Goal: Task Accomplishment & Management: Manage account settings

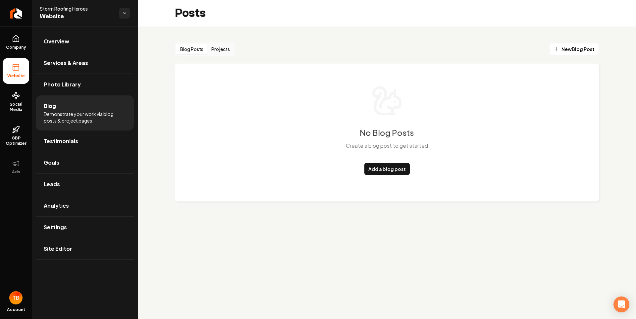
click at [373, 247] on main "Posts Blog Posts Projects New Blog Post No Blog Posts Create a blog post to get…" at bounding box center [387, 159] width 498 height 319
click at [67, 84] on span "Photo Library" at bounding box center [62, 84] width 37 height 8
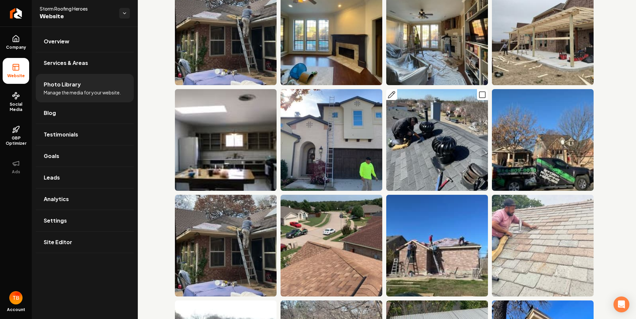
scroll to position [497, 0]
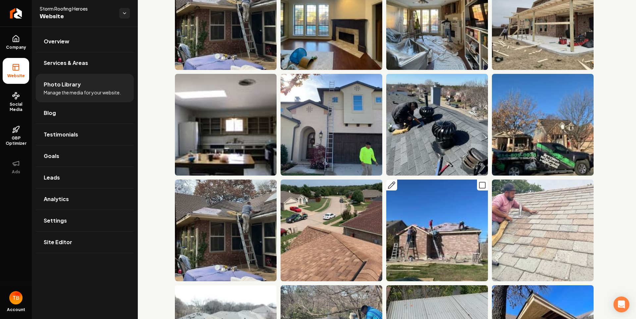
click at [426, 220] on img "Main content area" at bounding box center [437, 231] width 102 height 102
click at [457, 203] on img "Main content area" at bounding box center [437, 231] width 102 height 102
click at [391, 181] on icon "Main content area" at bounding box center [391, 185] width 8 height 8
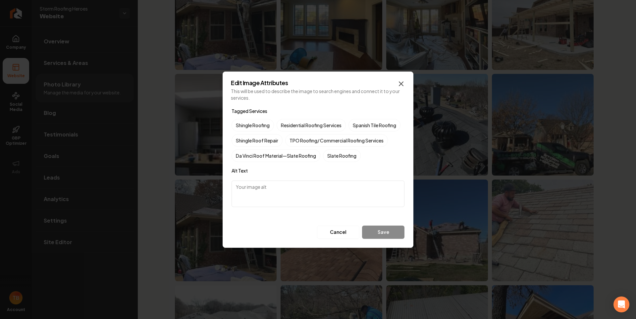
click at [401, 82] on icon "button" at bounding box center [401, 84] width 8 height 8
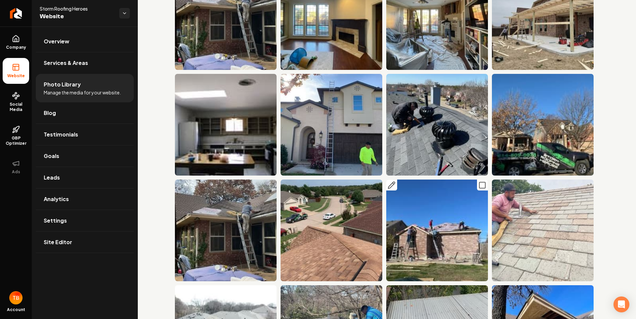
click at [432, 203] on img "Main content area" at bounding box center [437, 231] width 102 height 102
click at [41, 319] on div "Overview Services & Areas Photo Library Manage the media for your website. Blog…" at bounding box center [85, 172] width 106 height 292
